Goal: Register for event/course

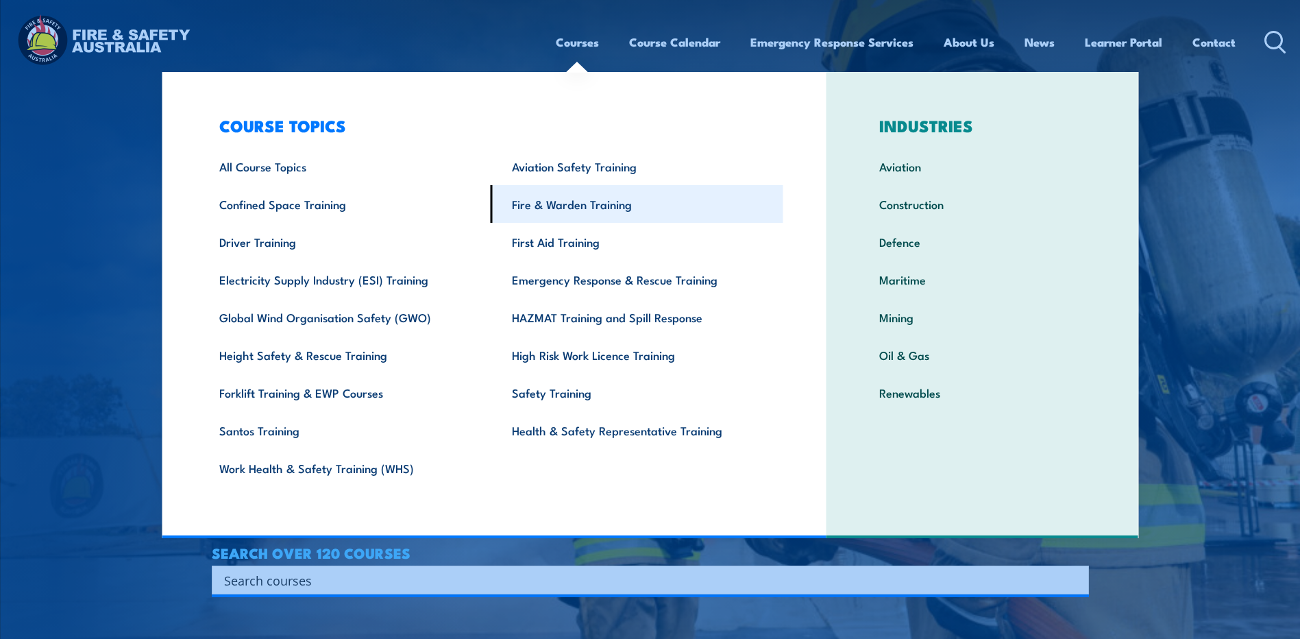
click at [555, 212] on link "Fire & Warden Training" at bounding box center [637, 204] width 293 height 38
click at [550, 205] on link "Fire & Warden Training" at bounding box center [637, 204] width 293 height 38
click at [571, 204] on link "Fire & Warden Training" at bounding box center [637, 204] width 293 height 38
click at [552, 203] on link "Fire & Warden Training" at bounding box center [637, 204] width 293 height 38
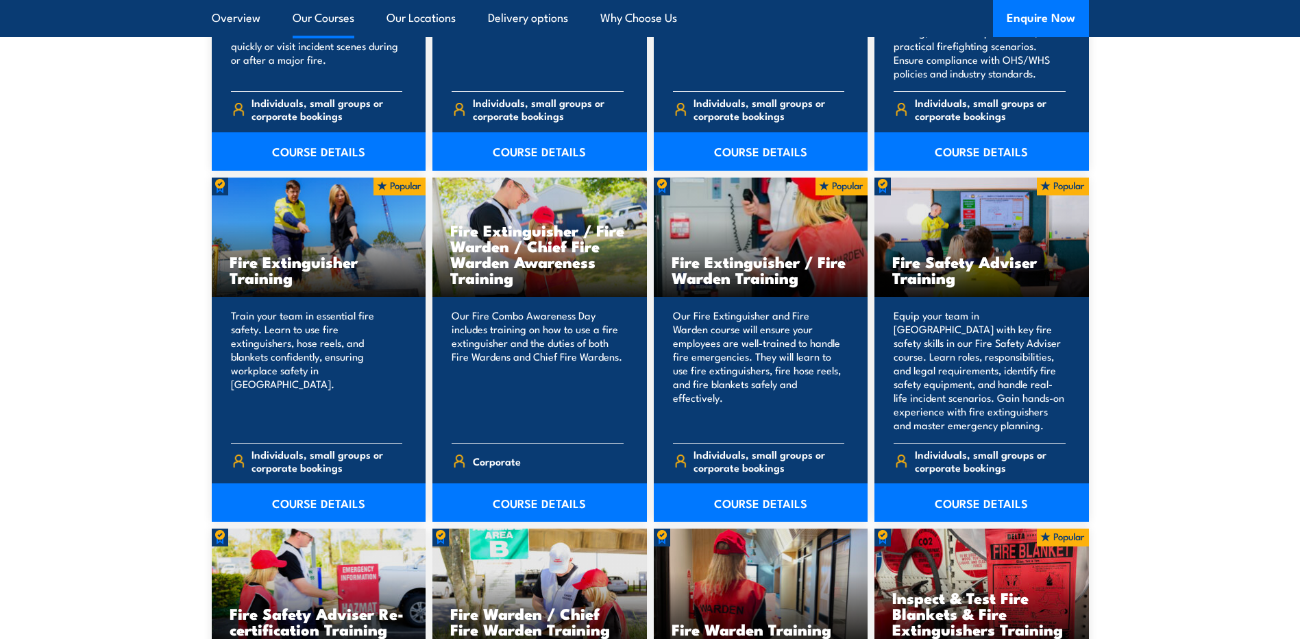
scroll to position [1370, 0]
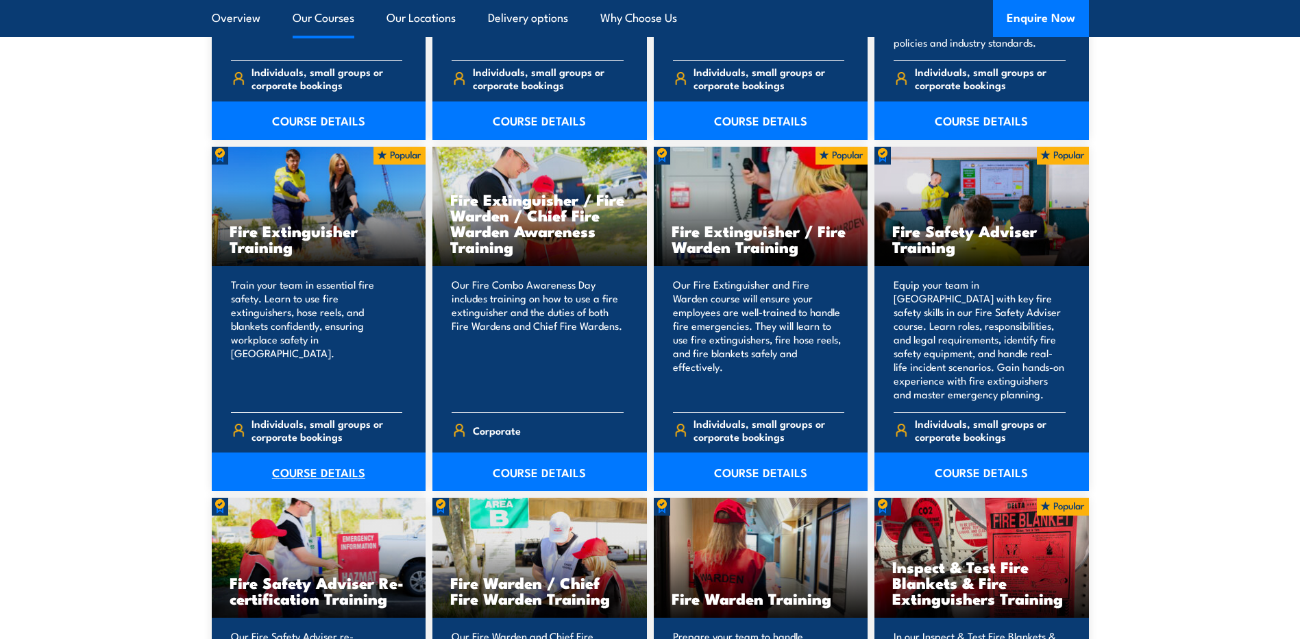
click at [306, 472] on link "COURSE DETAILS" at bounding box center [319, 471] width 214 height 38
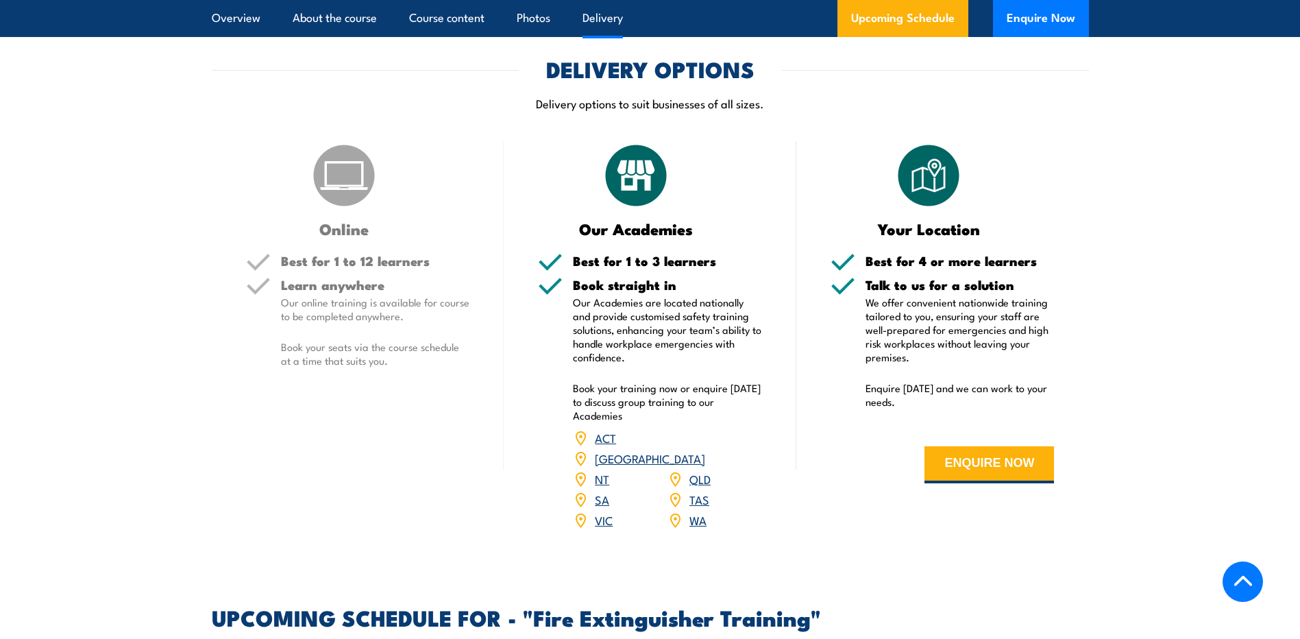
scroll to position [2124, 0]
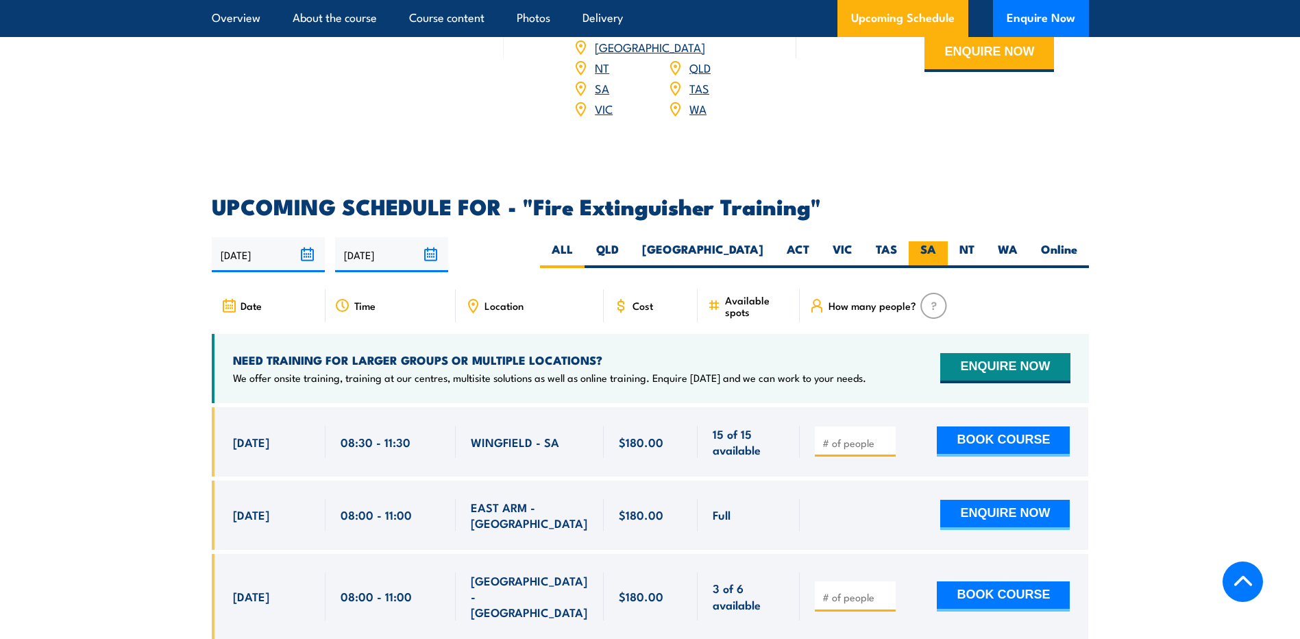
click at [930, 241] on label "SA" at bounding box center [928, 254] width 39 height 27
click at [936, 241] on input "SA" at bounding box center [940, 245] width 9 height 9
radio input "true"
